Goal: Task Accomplishment & Management: Use online tool/utility

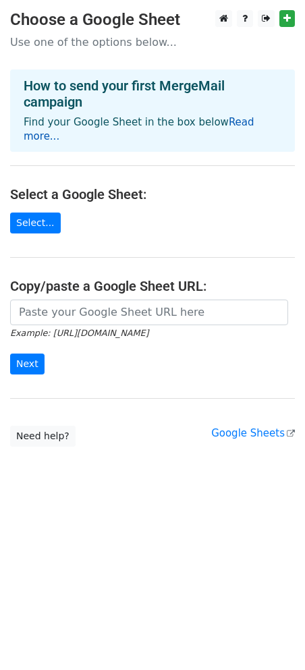
click at [235, 125] on link "Read more..." at bounding box center [139, 129] width 231 height 26
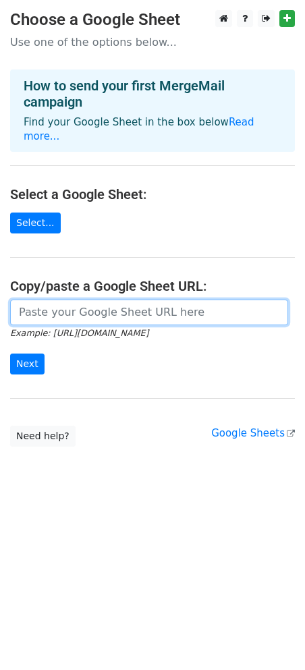
click at [40, 300] on input "url" at bounding box center [149, 313] width 278 height 26
paste input "https://docs.google.com/spreadsheets/d/1WAesjKfmY17GnHiqoci-_59yfCCePDc0WRSlVSY…"
type input "[URL][DOMAIN_NAME]"
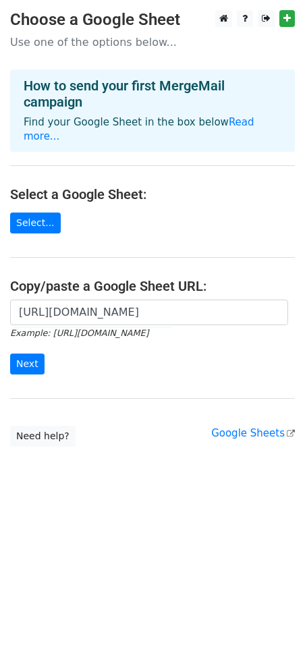
scroll to position [0, 0]
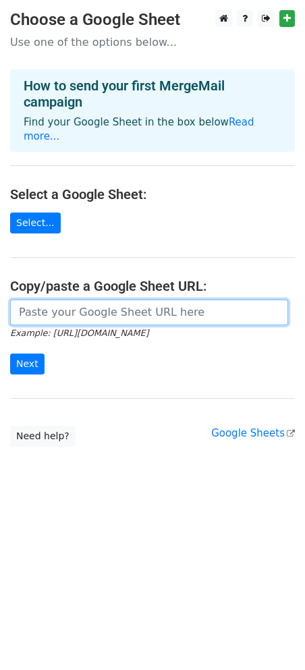
click at [91, 306] on input "url" at bounding box center [149, 313] width 278 height 26
paste input "https://docs.google.com/spreadsheets/d/1WAesjKfmY17GnHiqoci-_59yfCCePDc0WRSlVSY…"
type input "https://docs.google.com/spreadsheets/d/1WAesjKfmY17GnHiqoci-_59yfCCePDc0WRSlVSY…"
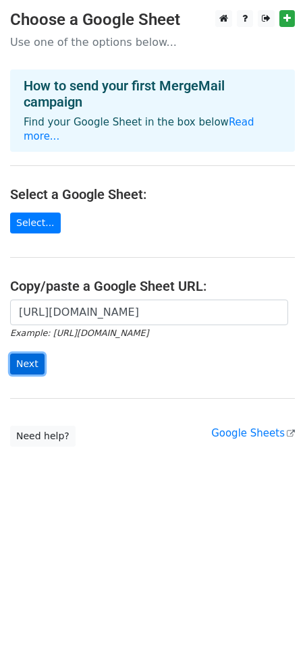
scroll to position [0, 0]
click at [28, 354] on input "Next" at bounding box center [27, 364] width 34 height 21
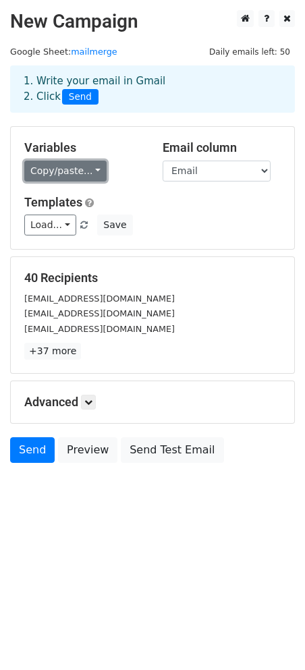
click at [76, 166] on link "Copy/paste..." at bounding box center [65, 171] width 82 height 21
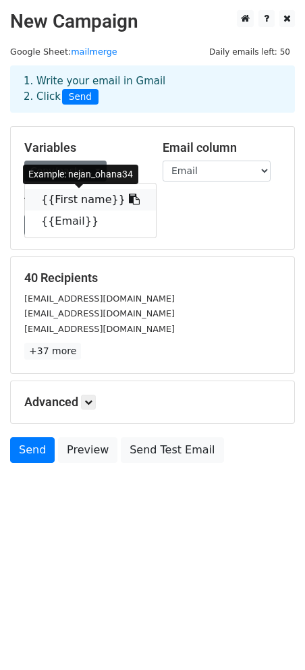
click at [129, 200] on icon at bounding box center [134, 199] width 11 height 11
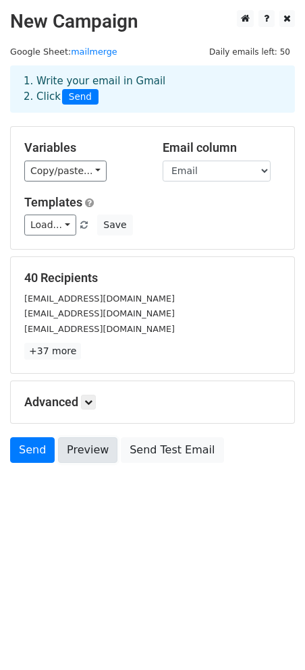
click at [88, 441] on link "Preview" at bounding box center [87, 450] width 59 height 26
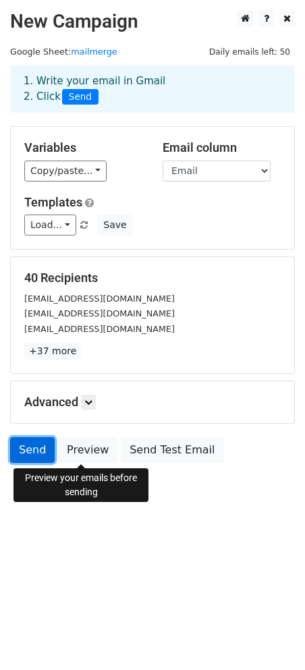
click at [28, 446] on link "Send" at bounding box center [32, 450] width 45 height 26
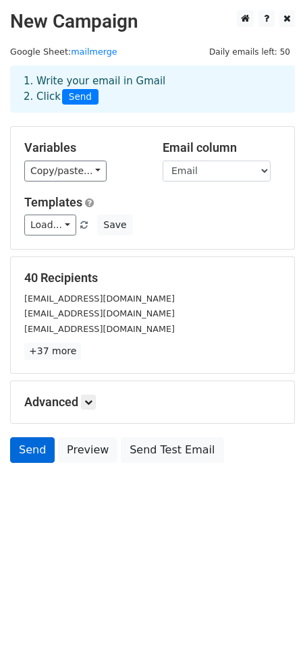
click at [28, 446] on link "Send" at bounding box center [32, 450] width 45 height 26
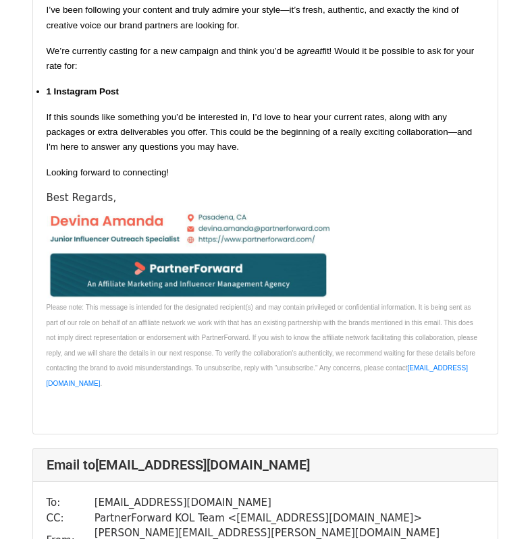
scroll to position [25895, 0]
